Goal: Find specific page/section: Find specific page/section

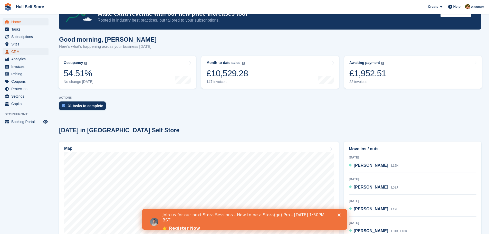
click at [15, 52] on span "CRM" at bounding box center [26, 51] width 31 height 7
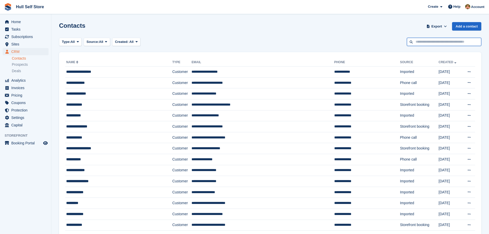
click at [428, 42] on input "text" at bounding box center [444, 42] width 74 height 8
type input "*******"
